Goal: Find specific page/section: Find specific page/section

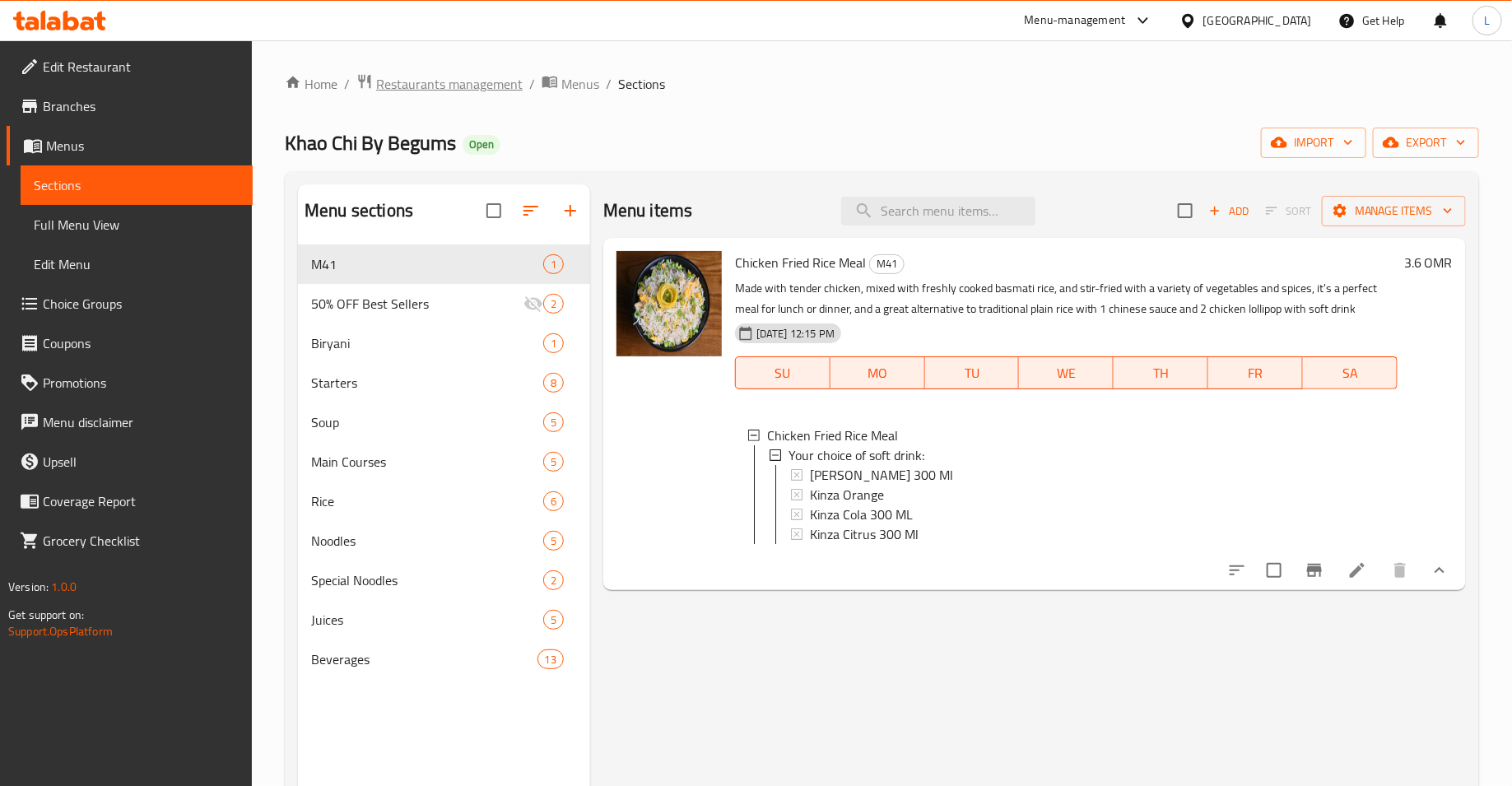
click at [417, 94] on span "Restaurants management" at bounding box center [449, 83] width 147 height 19
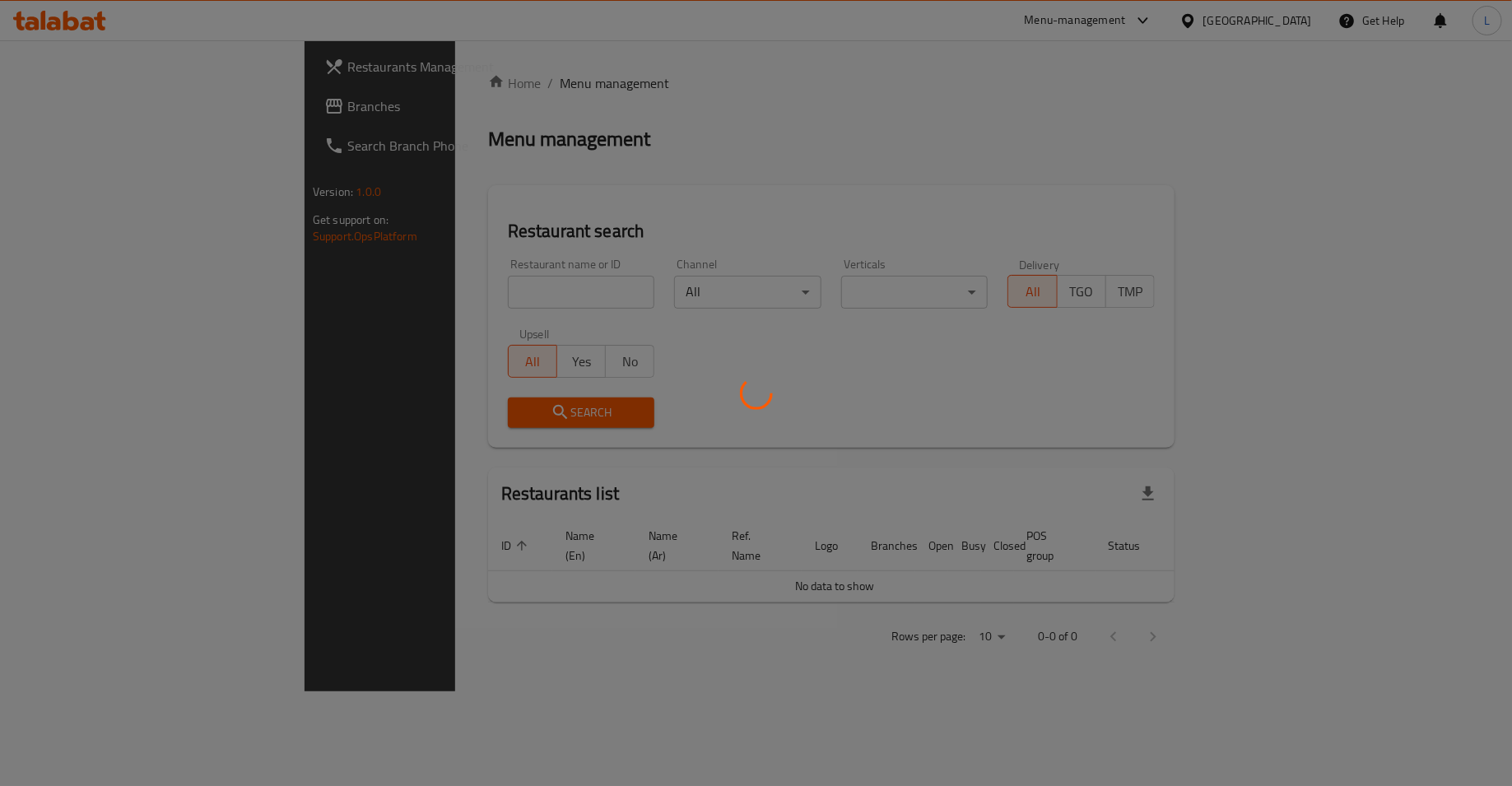
click at [468, 291] on div at bounding box center [756, 393] width 1512 height 786
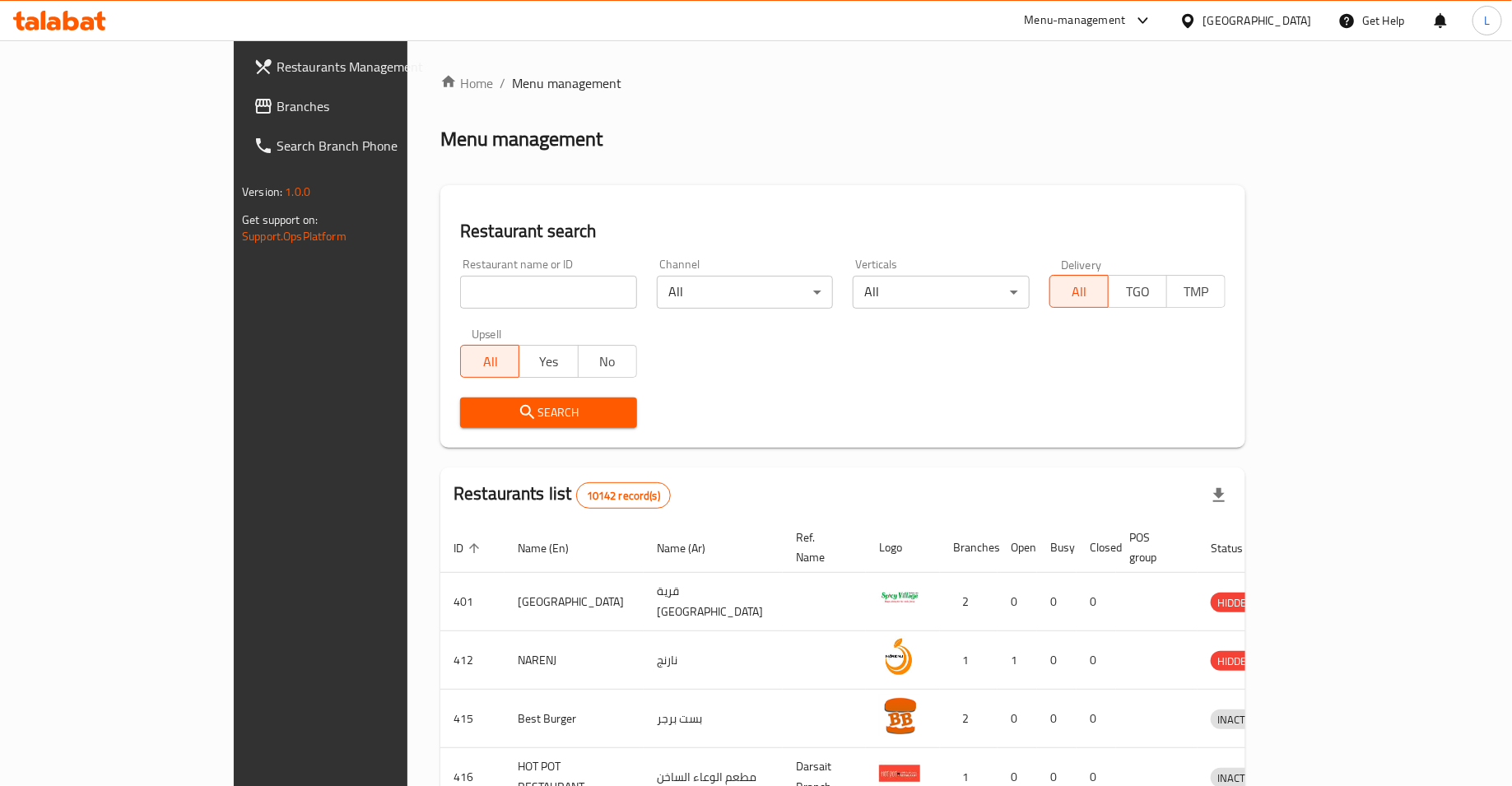
click at [460, 298] on input "search" at bounding box center [548, 292] width 177 height 33
type input "charley"
click button "Search" at bounding box center [548, 412] width 177 height 30
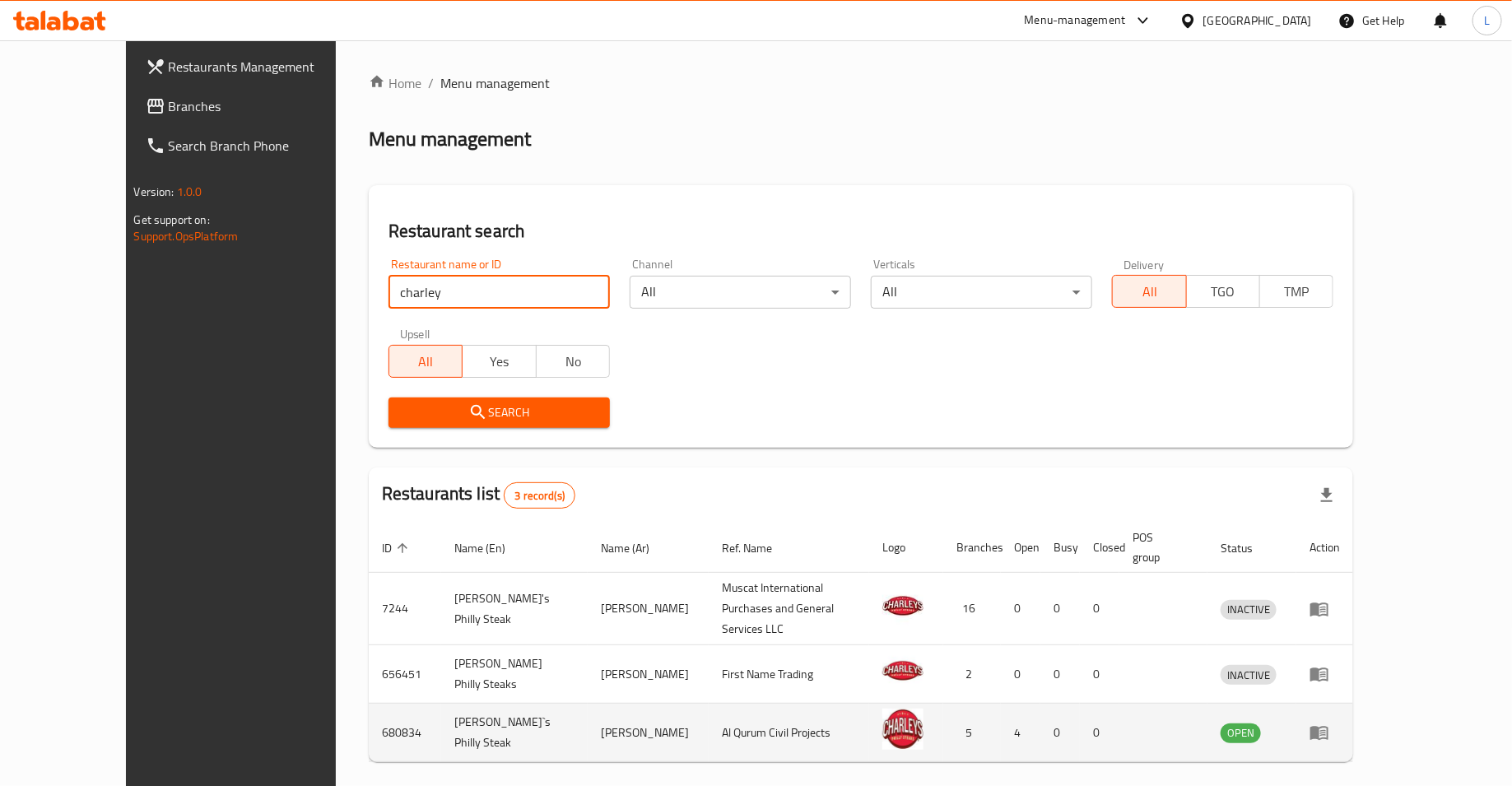
click at [369, 704] on td "680834" at bounding box center [405, 733] width 73 height 58
click at [1330, 723] on icon "enhanced table" at bounding box center [1319, 733] width 19 height 19
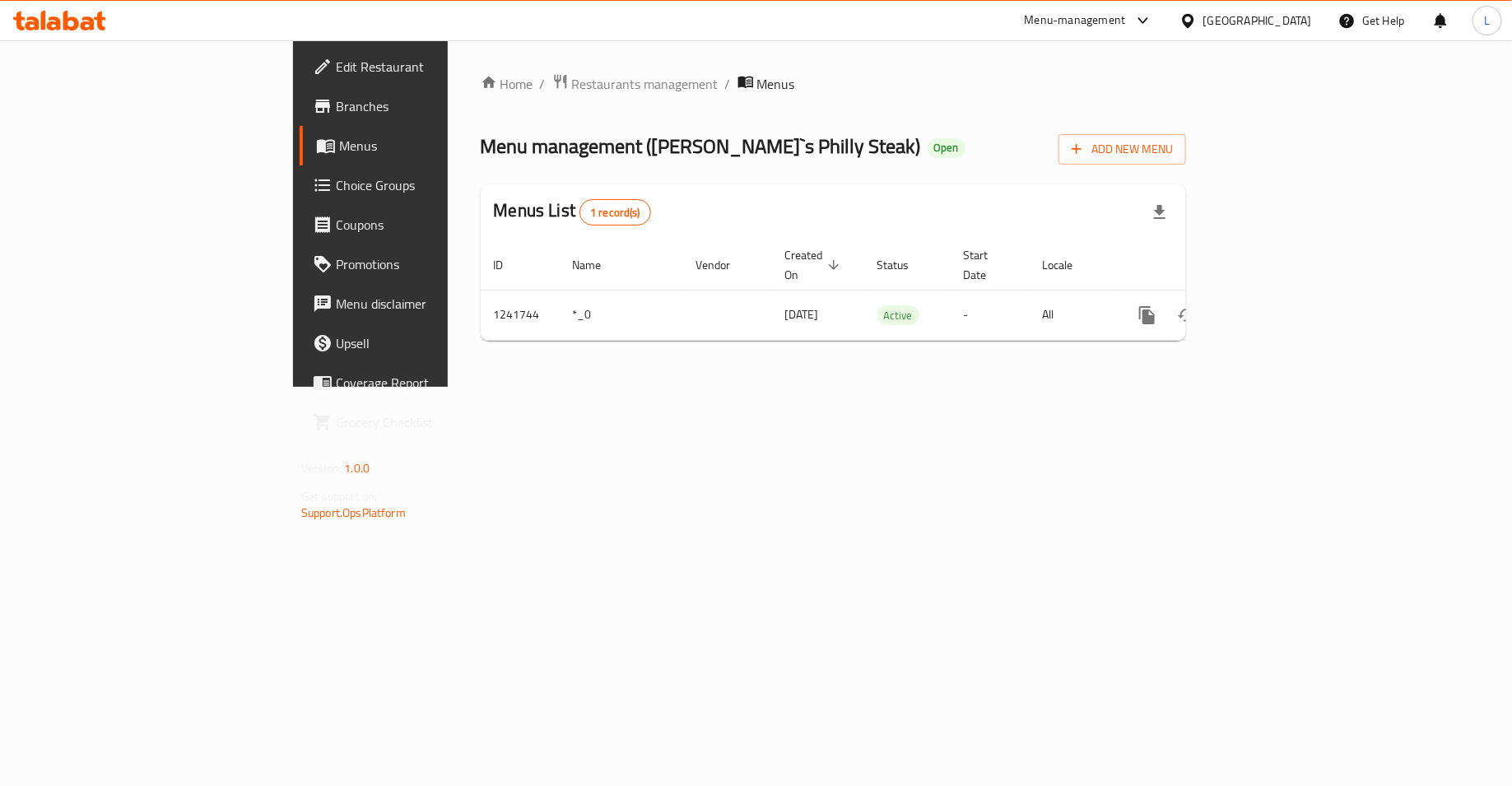
click at [336, 111] on span "Branches" at bounding box center [434, 106] width 197 height 19
